Goal: Check status

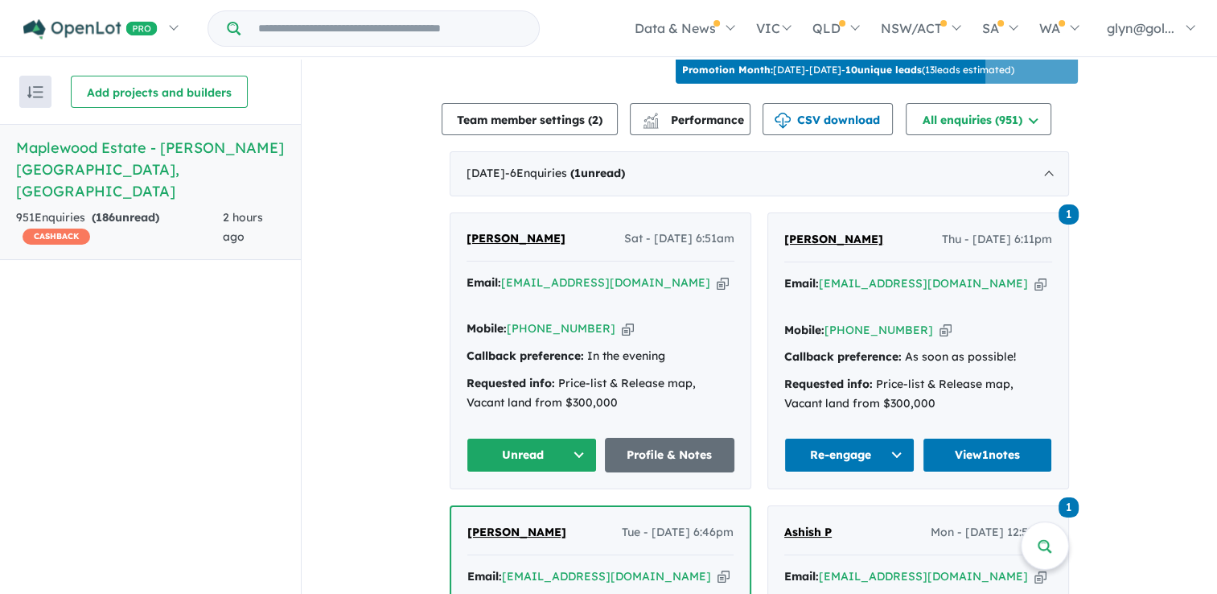
scroll to position [824, 0]
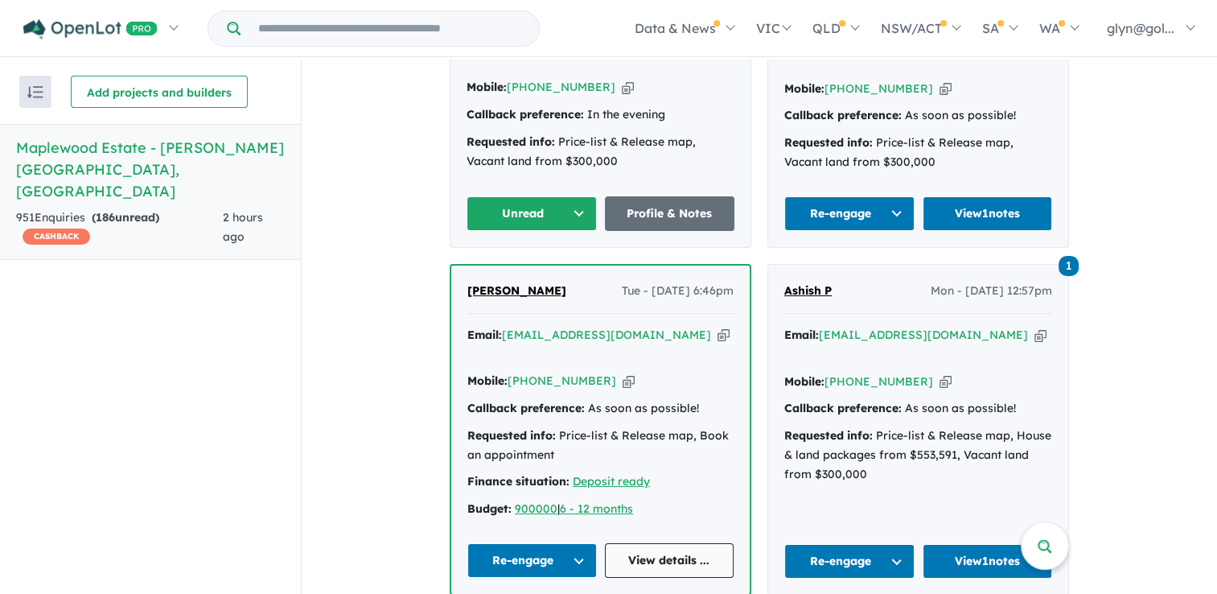
click at [649, 543] on link "View details ..." at bounding box center [670, 560] width 130 height 35
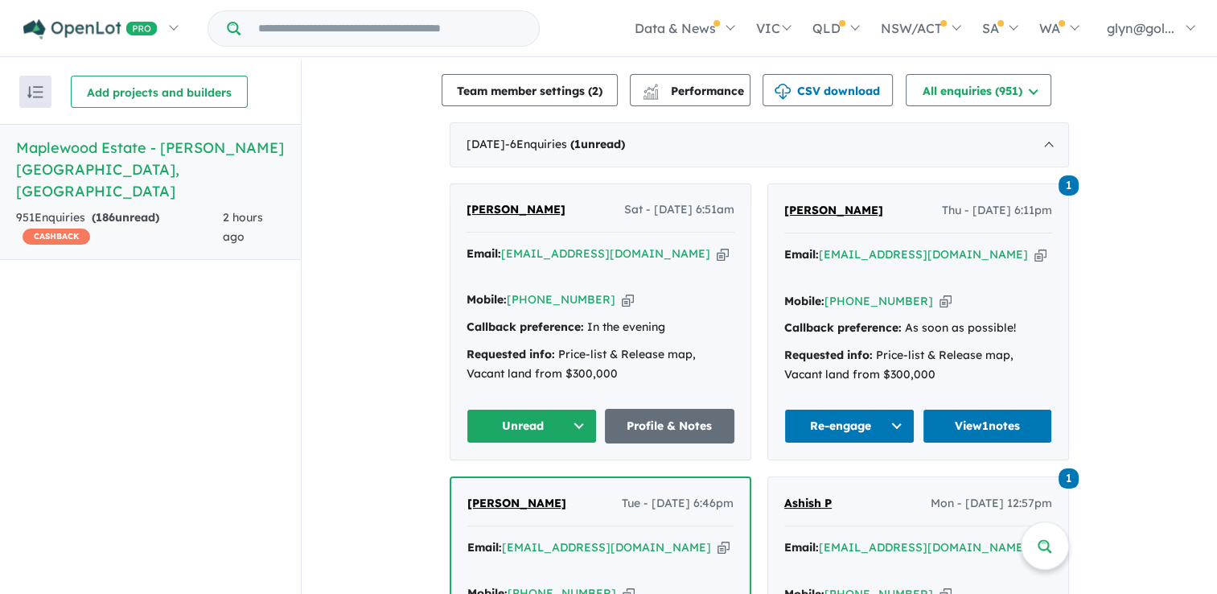
scroll to position [583, 0]
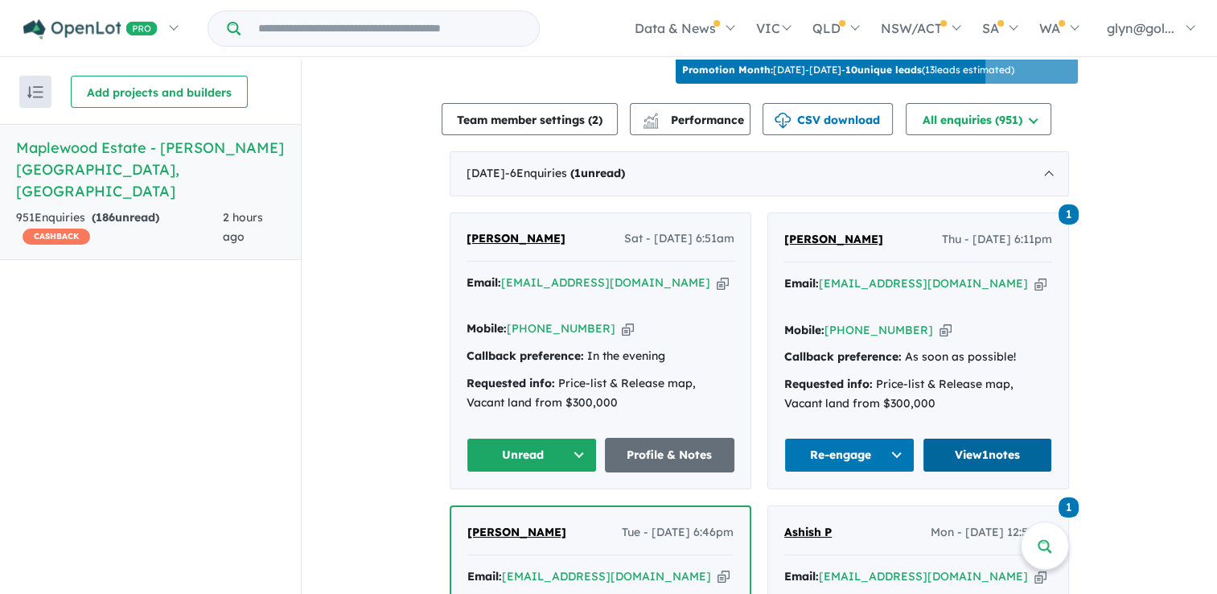
click at [967, 445] on link "View 1 notes" at bounding box center [988, 455] width 130 height 35
